Goal: Task Accomplishment & Management: Manage account settings

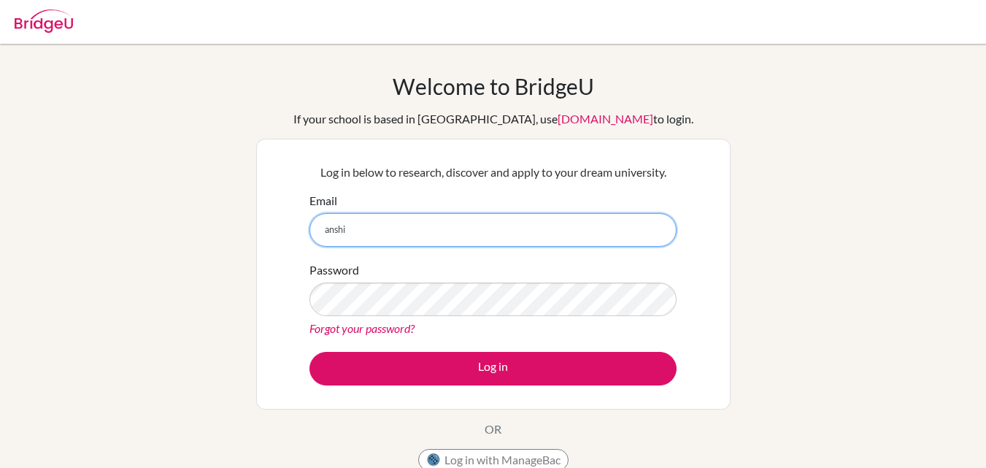
click at [461, 230] on input "anshi" at bounding box center [493, 230] width 367 height 34
type input "[EMAIL_ADDRESS][DOMAIN_NAME]"
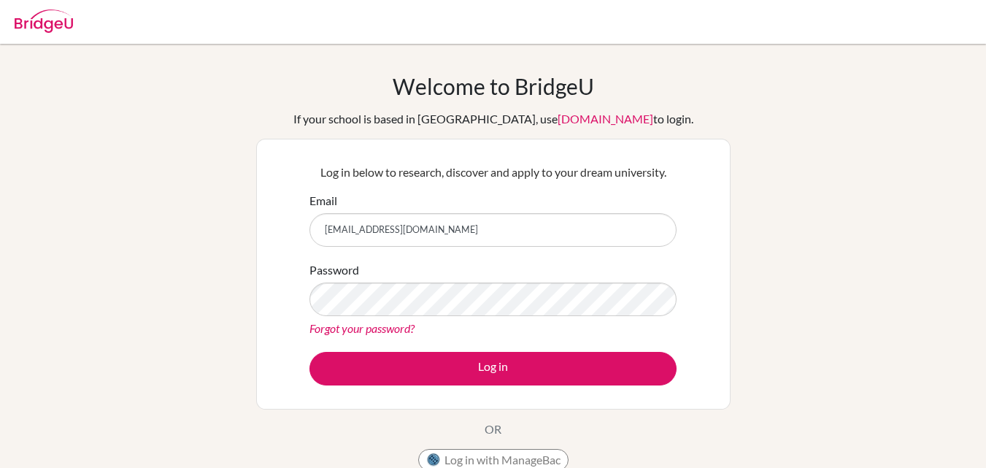
click at [412, 274] on div "Password Forgot your password?" at bounding box center [493, 299] width 367 height 76
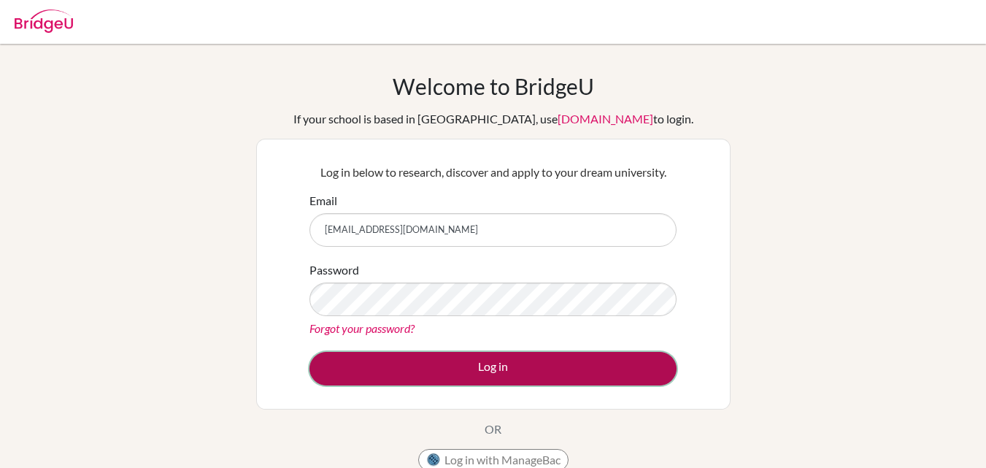
click at [421, 372] on button "Log in" at bounding box center [493, 369] width 367 height 34
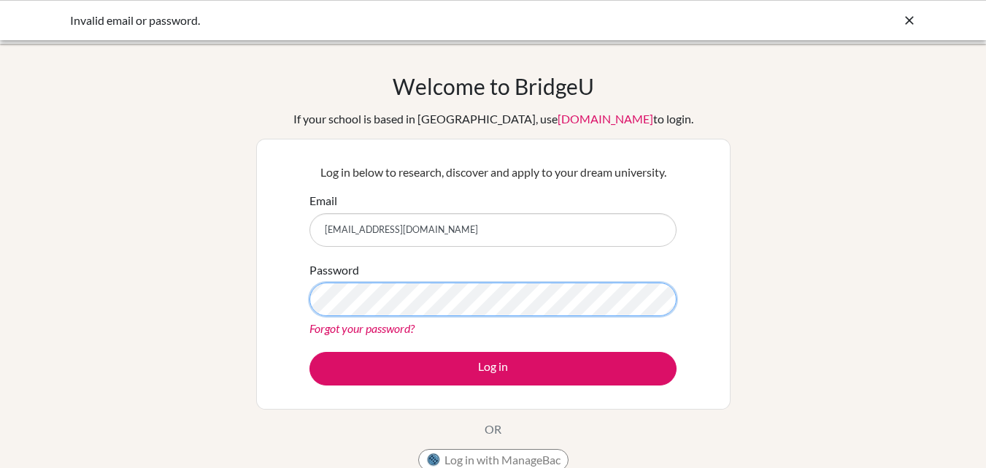
click at [310, 352] on button "Log in" at bounding box center [493, 369] width 367 height 34
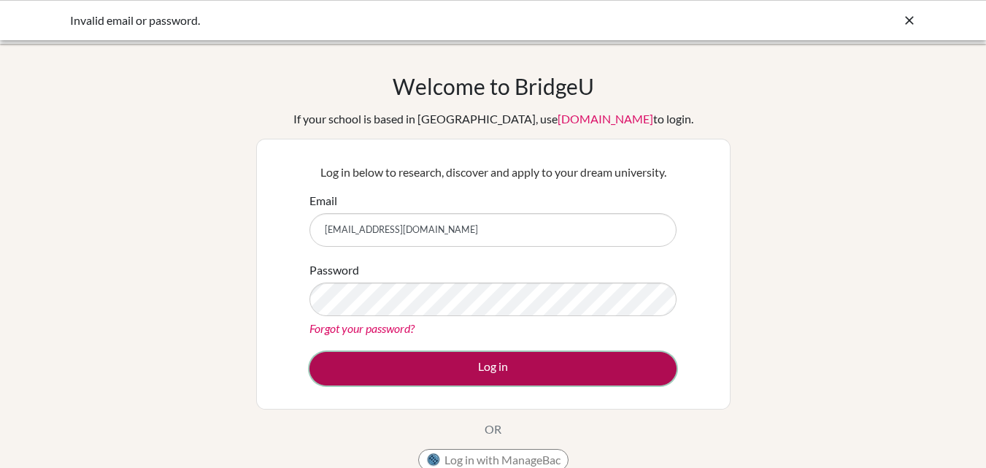
click at [333, 380] on button "Log in" at bounding box center [493, 369] width 367 height 34
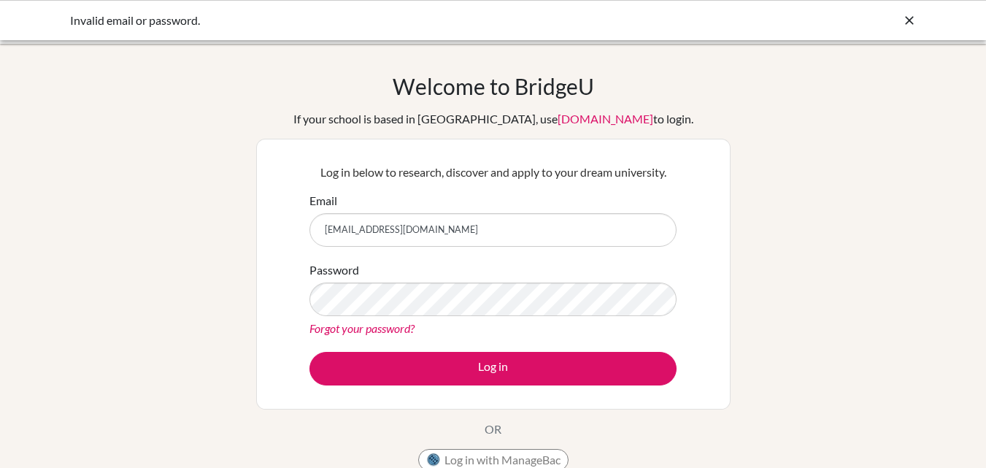
click at [457, 265] on div "Password Forgot your password?" at bounding box center [493, 299] width 367 height 76
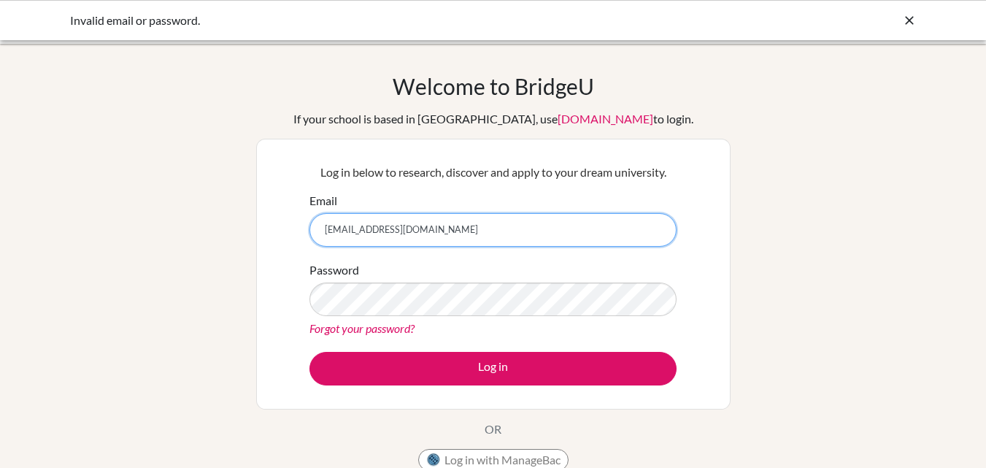
click at [439, 232] on input "[EMAIL_ADDRESS][DOMAIN_NAME]" at bounding box center [493, 230] width 367 height 34
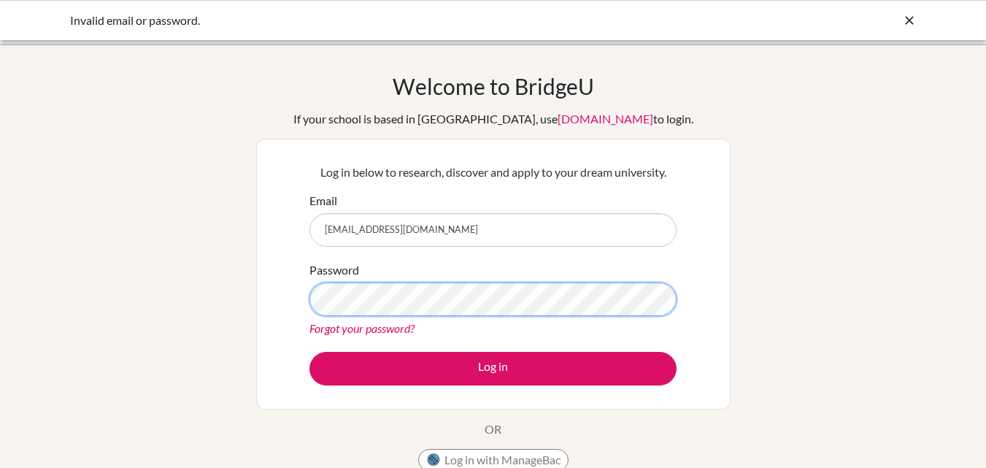
click at [310, 352] on button "Log in" at bounding box center [493, 369] width 367 height 34
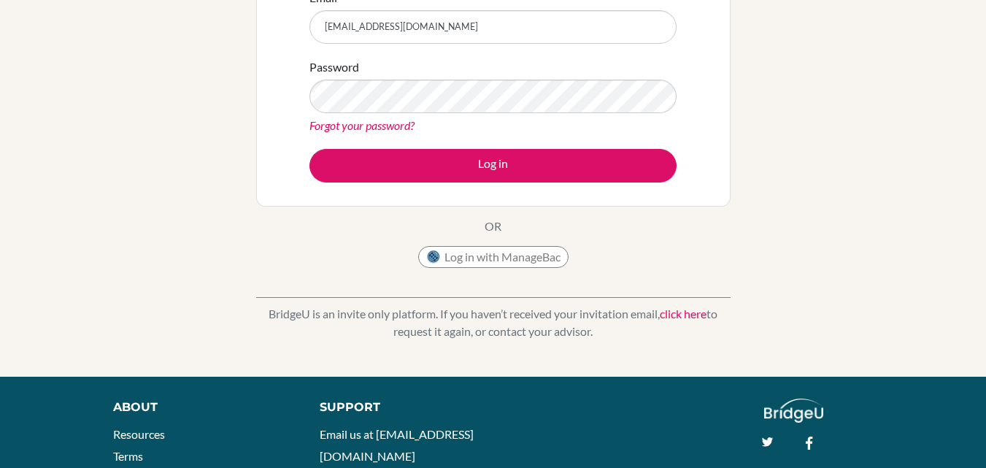
scroll to position [198, 0]
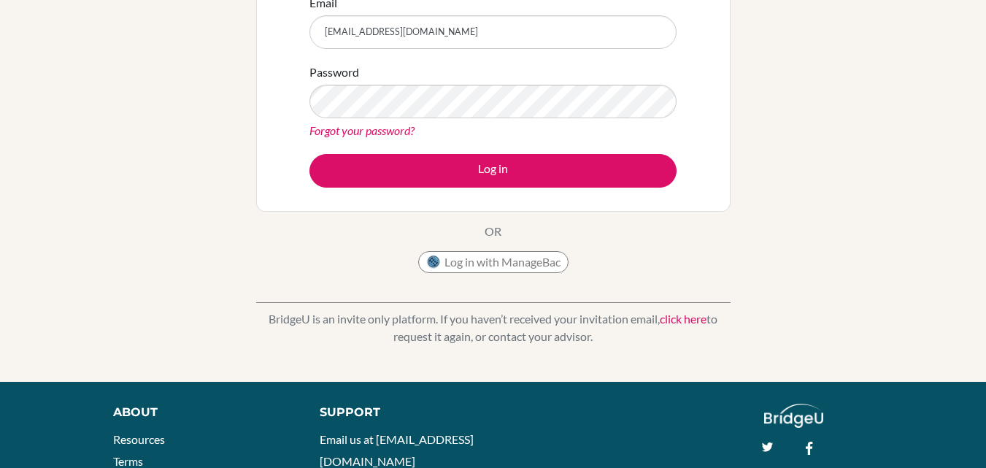
click at [683, 316] on link "click here" at bounding box center [683, 319] width 47 height 14
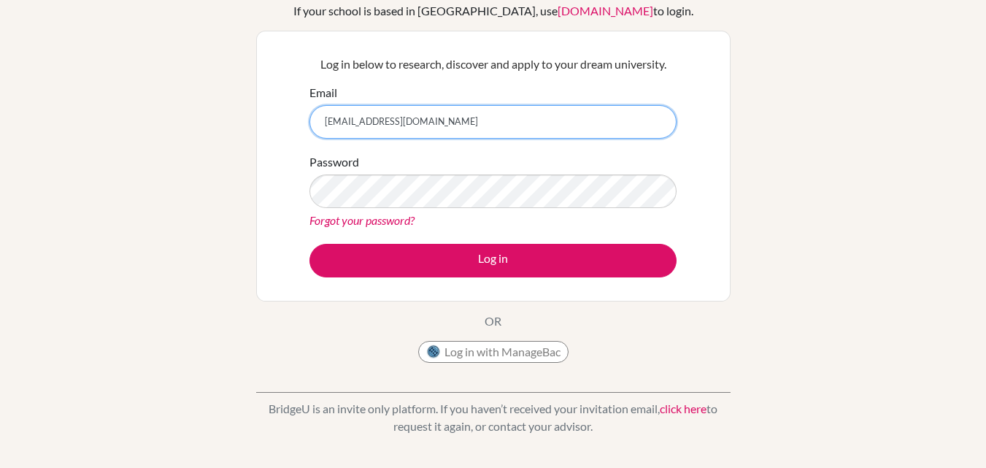
scroll to position [107, 0]
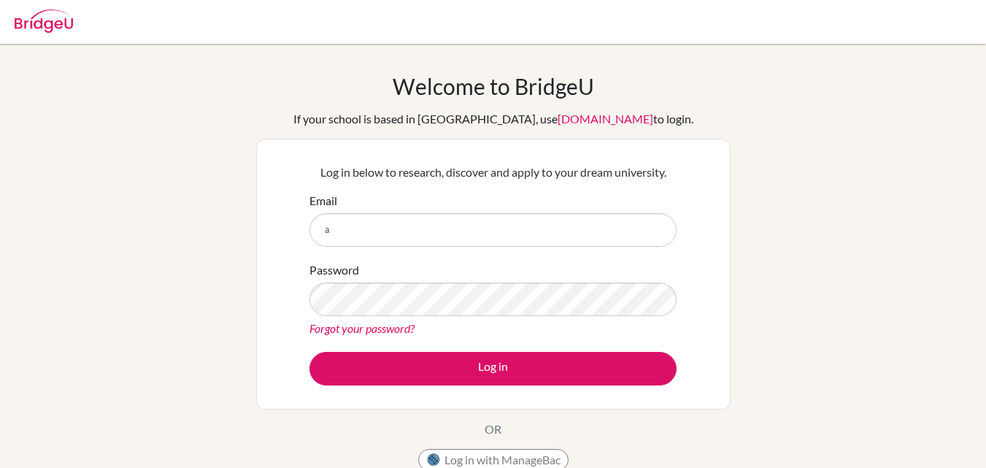
type input "[EMAIL_ADDRESS][DOMAIN_NAME]"
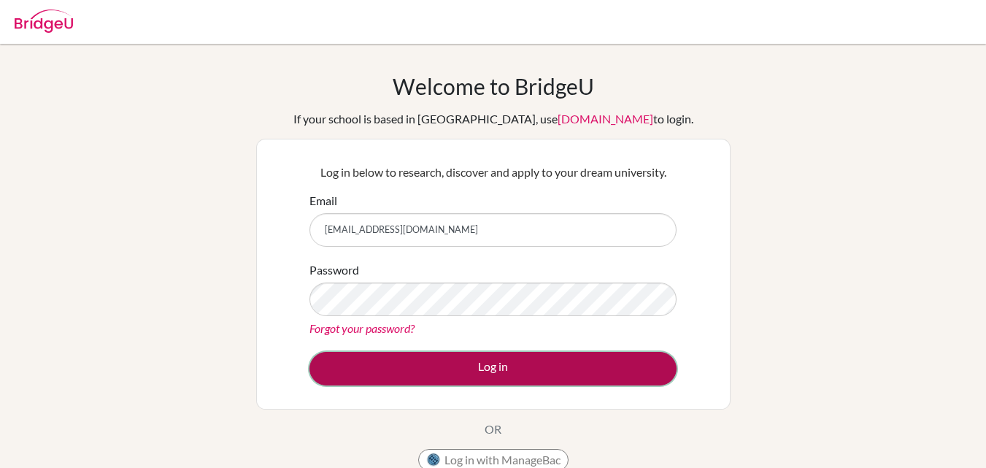
click at [356, 362] on button "Log in" at bounding box center [493, 369] width 367 height 34
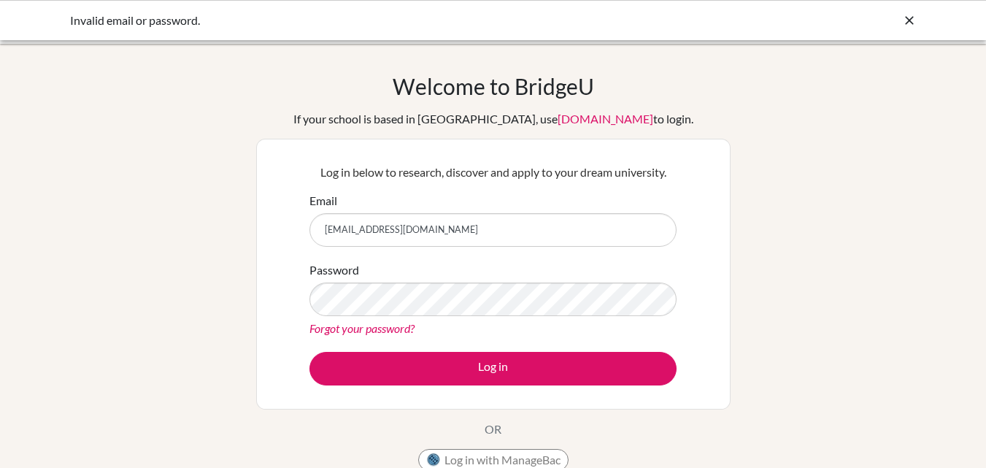
click at [351, 331] on link "Forgot your password?" at bounding box center [362, 328] width 105 height 14
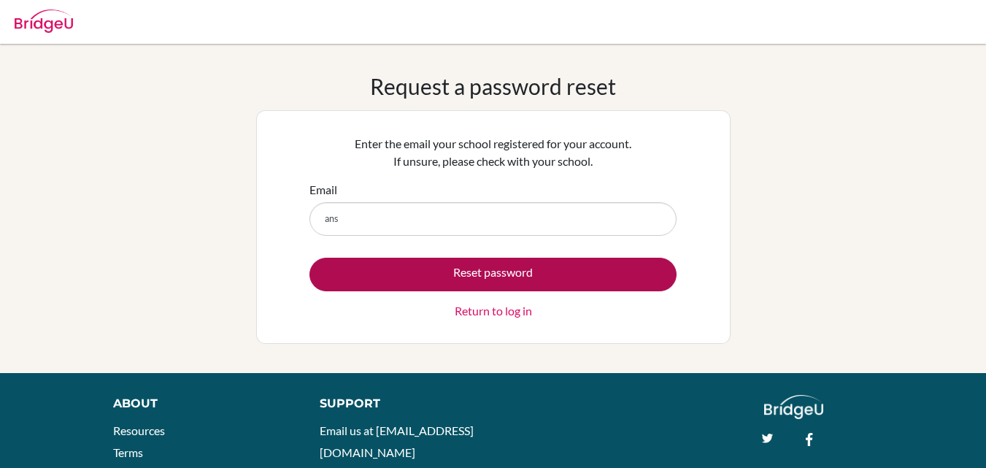
type input "[EMAIL_ADDRESS][DOMAIN_NAME]"
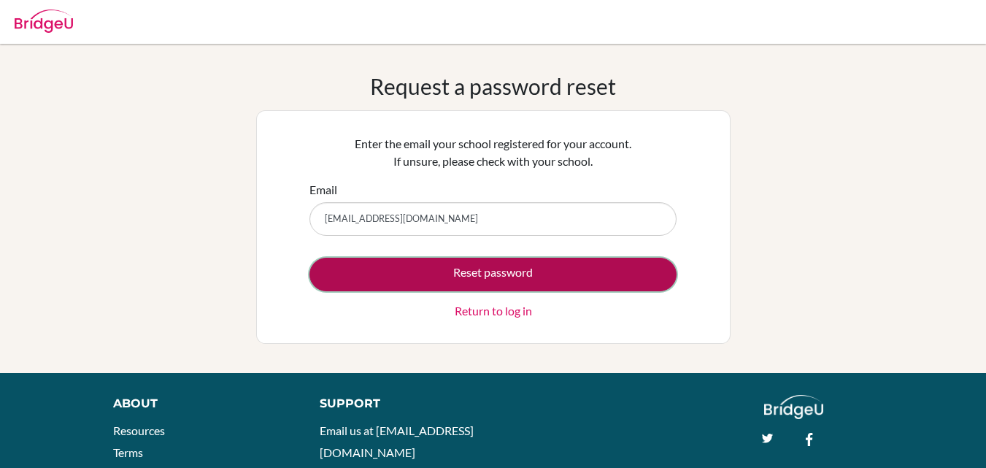
click at [447, 280] on button "Reset password" at bounding box center [493, 275] width 367 height 34
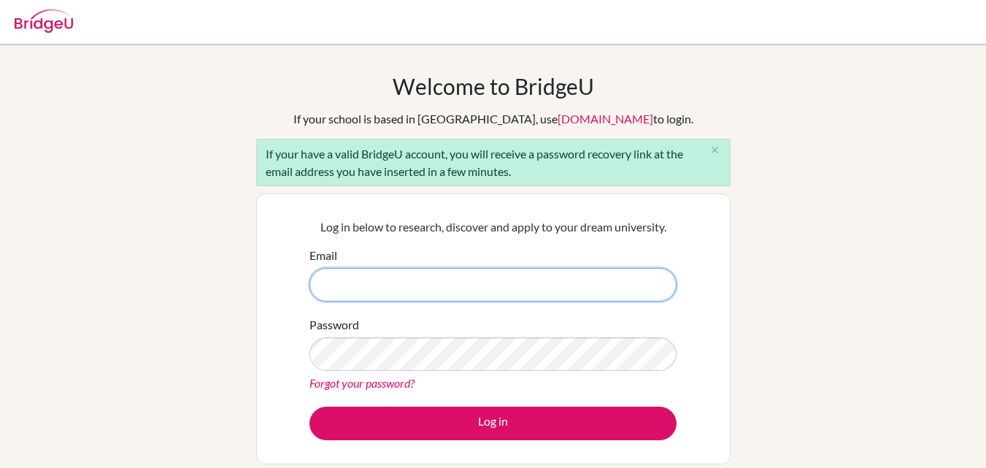
click at [399, 293] on input "Email" at bounding box center [493, 285] width 367 height 34
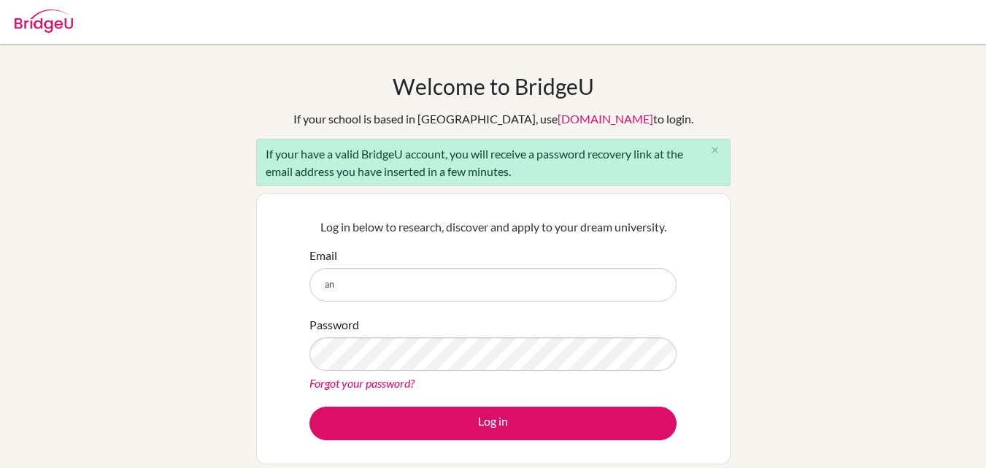
type input "[EMAIL_ADDRESS][DOMAIN_NAME]"
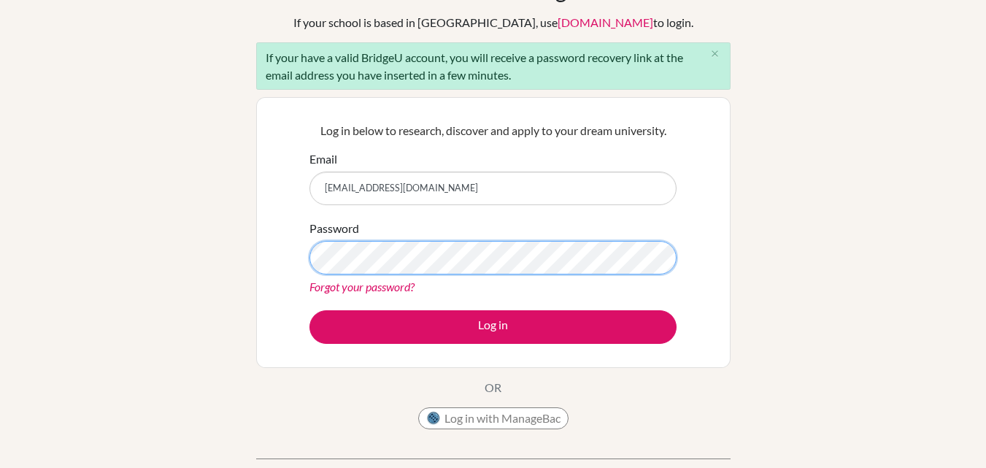
scroll to position [97, 0]
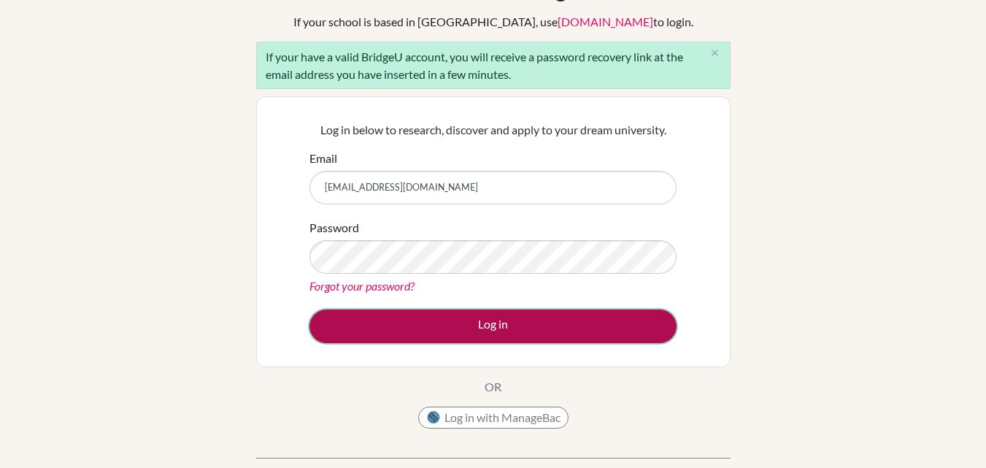
click at [417, 327] on button "Log in" at bounding box center [493, 327] width 367 height 34
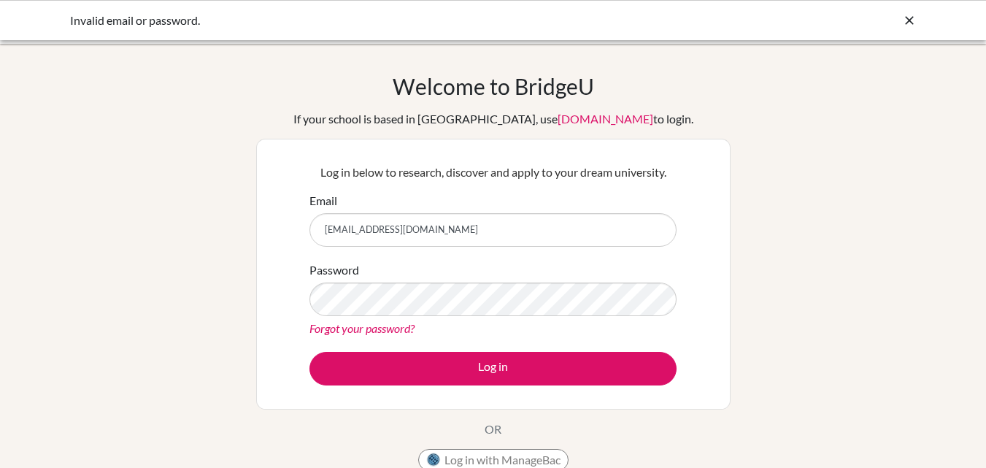
click at [388, 331] on link "Forgot your password?" at bounding box center [362, 328] width 105 height 14
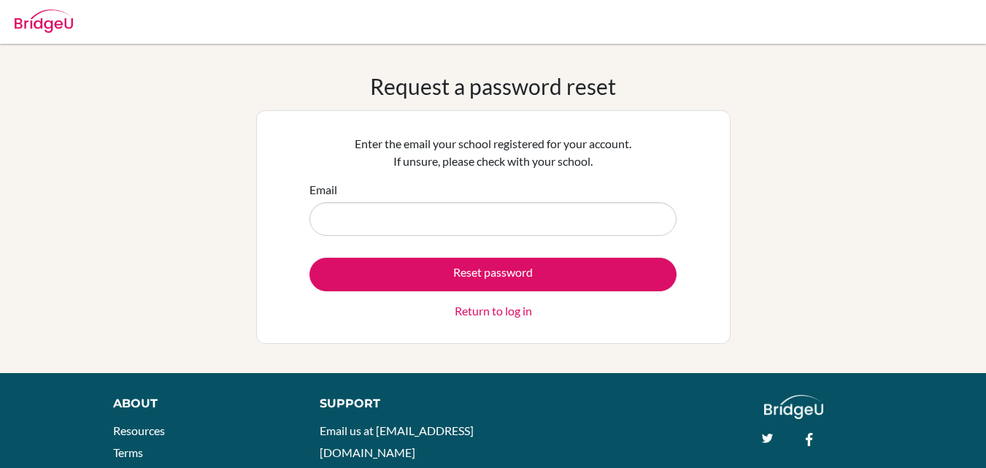
click at [296, 309] on div "Enter the email your school registered for your account. If unsure, please chec…" at bounding box center [493, 227] width 475 height 234
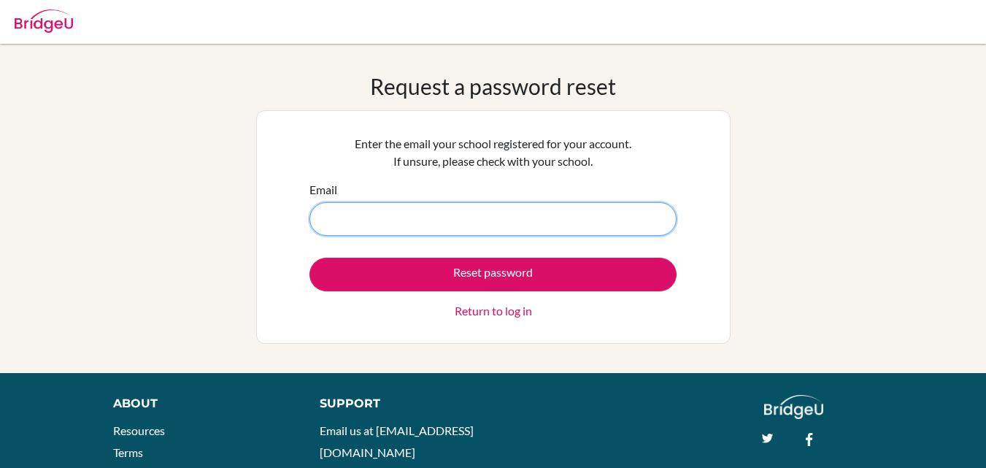
click at [402, 229] on input "Email" at bounding box center [493, 219] width 367 height 34
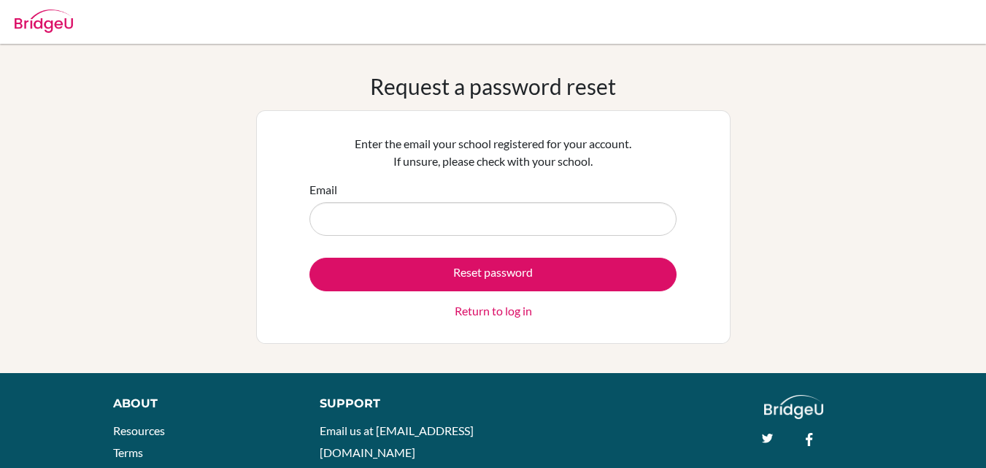
click at [263, 350] on div "Request a password reset Enter the email your school registered for your accoun…" at bounding box center [493, 208] width 986 height 329
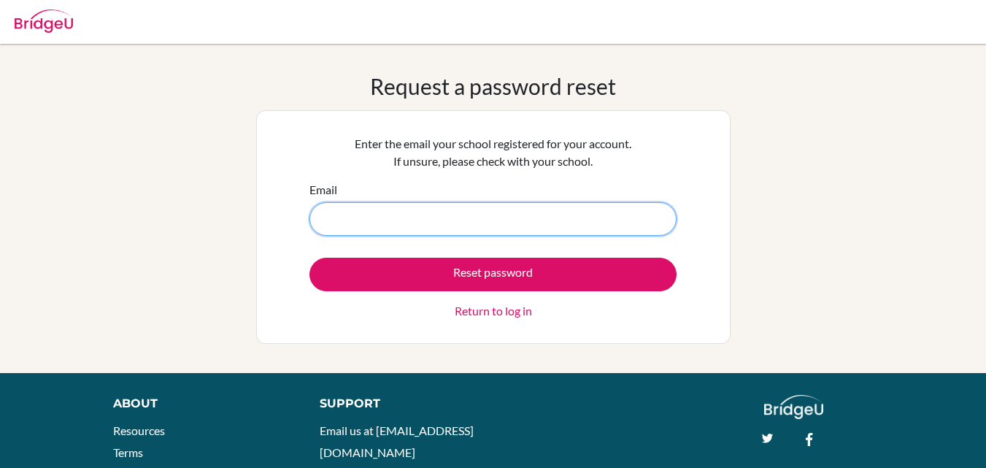
click at [402, 215] on input "Email" at bounding box center [493, 219] width 367 height 34
type input "[EMAIL_ADDRESS][DOMAIN_NAME]"
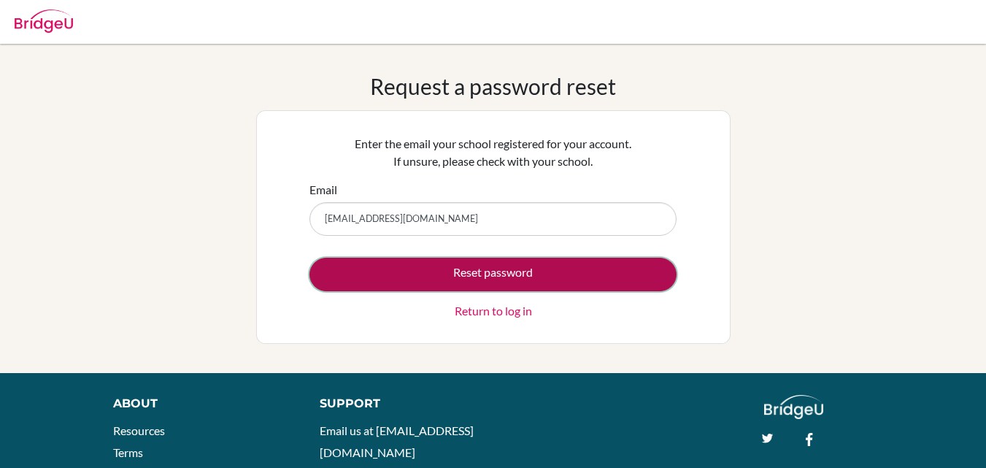
click at [388, 267] on button "Reset password" at bounding box center [493, 275] width 367 height 34
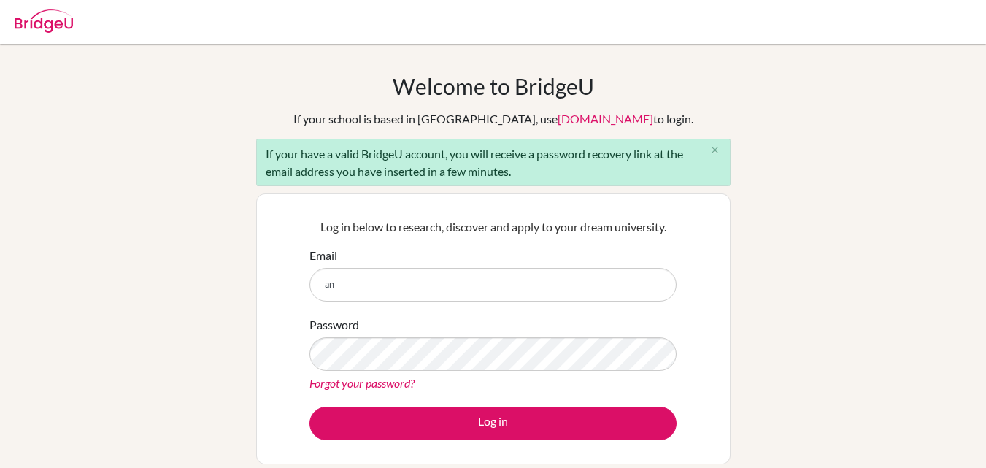
type input "[EMAIL_ADDRESS][DOMAIN_NAME]"
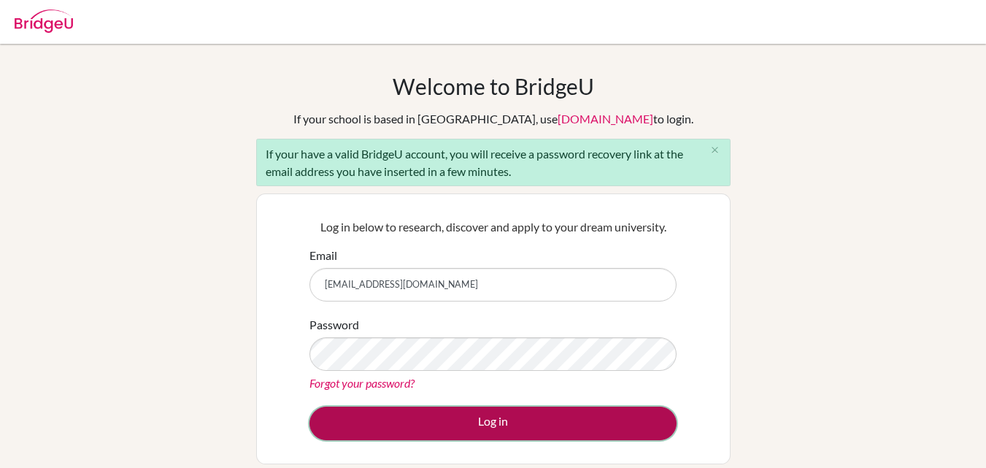
click at [419, 414] on button "Log in" at bounding box center [493, 424] width 367 height 34
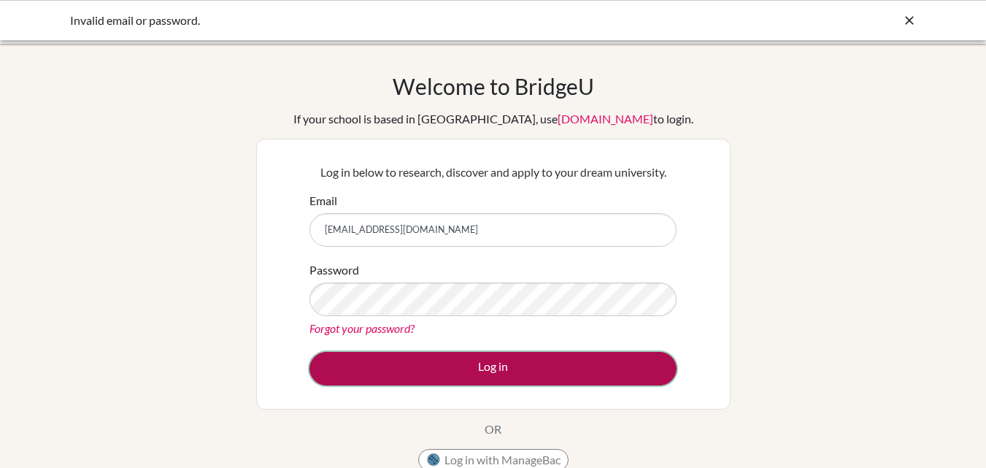
click at [410, 363] on button "Log in" at bounding box center [493, 369] width 367 height 34
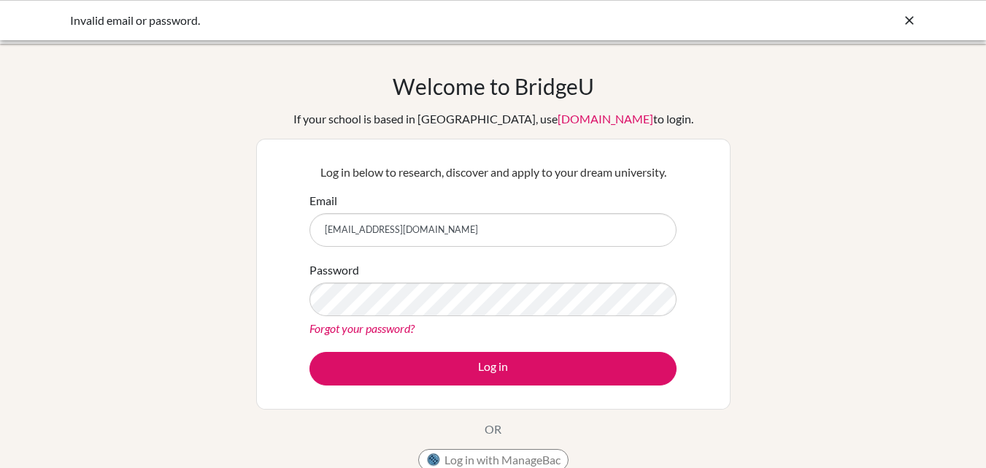
click at [453, 231] on input "[EMAIL_ADDRESS][DOMAIN_NAME]" at bounding box center [493, 230] width 367 height 34
type input "a"
type input "alka.sarangi@gmail.com"
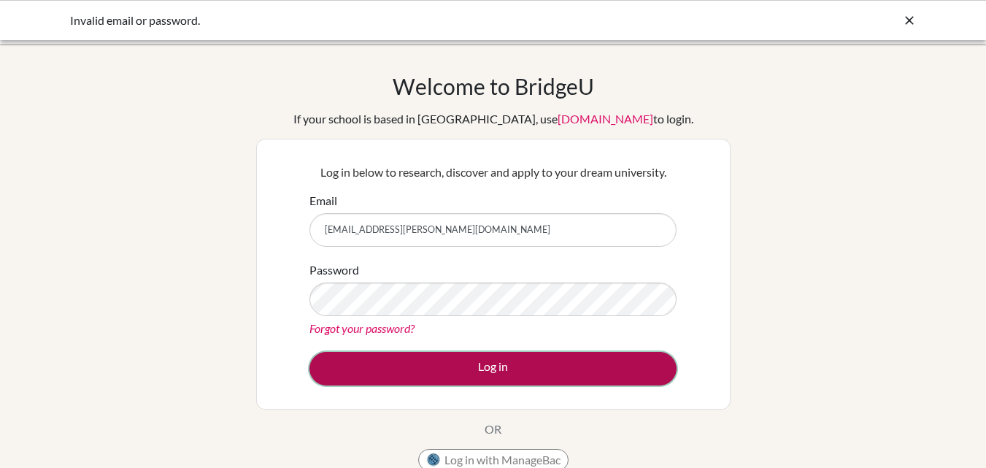
click at [407, 370] on button "Log in" at bounding box center [493, 369] width 367 height 34
